Goal: Transaction & Acquisition: Purchase product/service

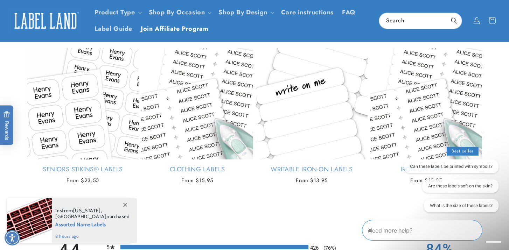
scroll to position [466, 0]
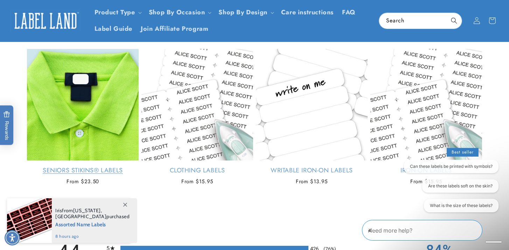
click at [92, 175] on link "Seniors Stikins® Labels" at bounding box center [83, 171] width 112 height 8
